Goal: Find specific page/section: Find specific page/section

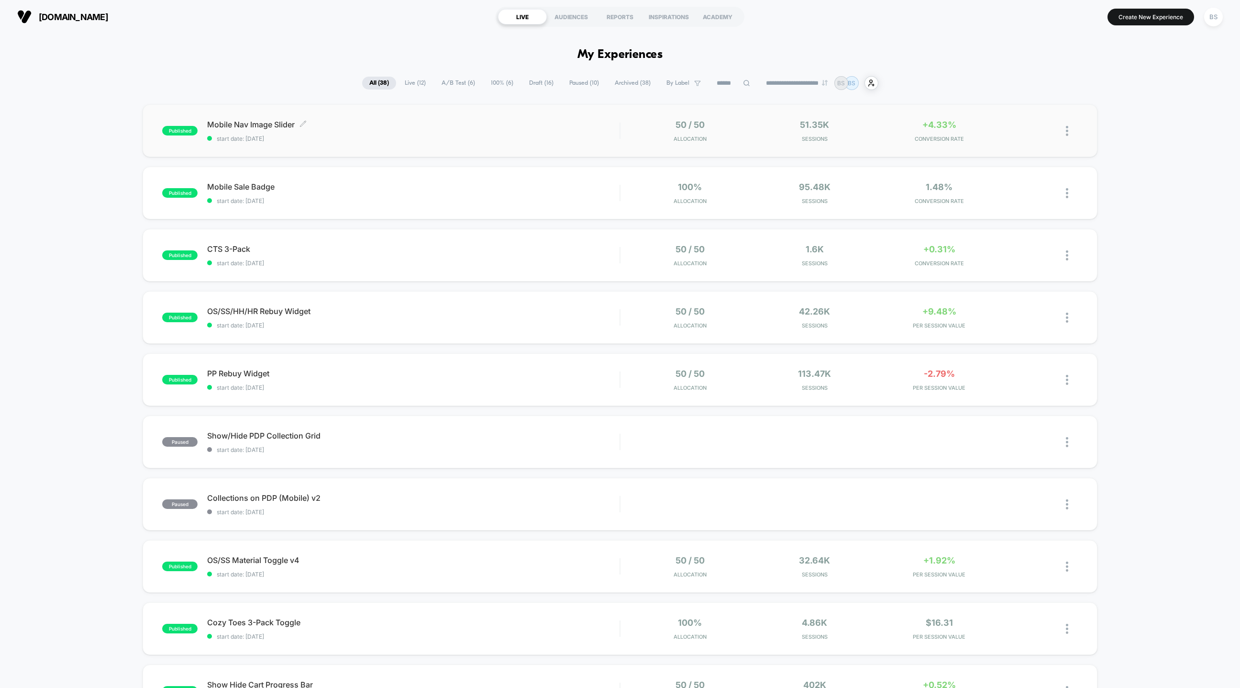
click at [585, 125] on span "Mobile Nav Image Slider Click to edit experience details" at bounding box center [413, 125] width 412 height 10
